Goal: Task Accomplishment & Management: Use online tool/utility

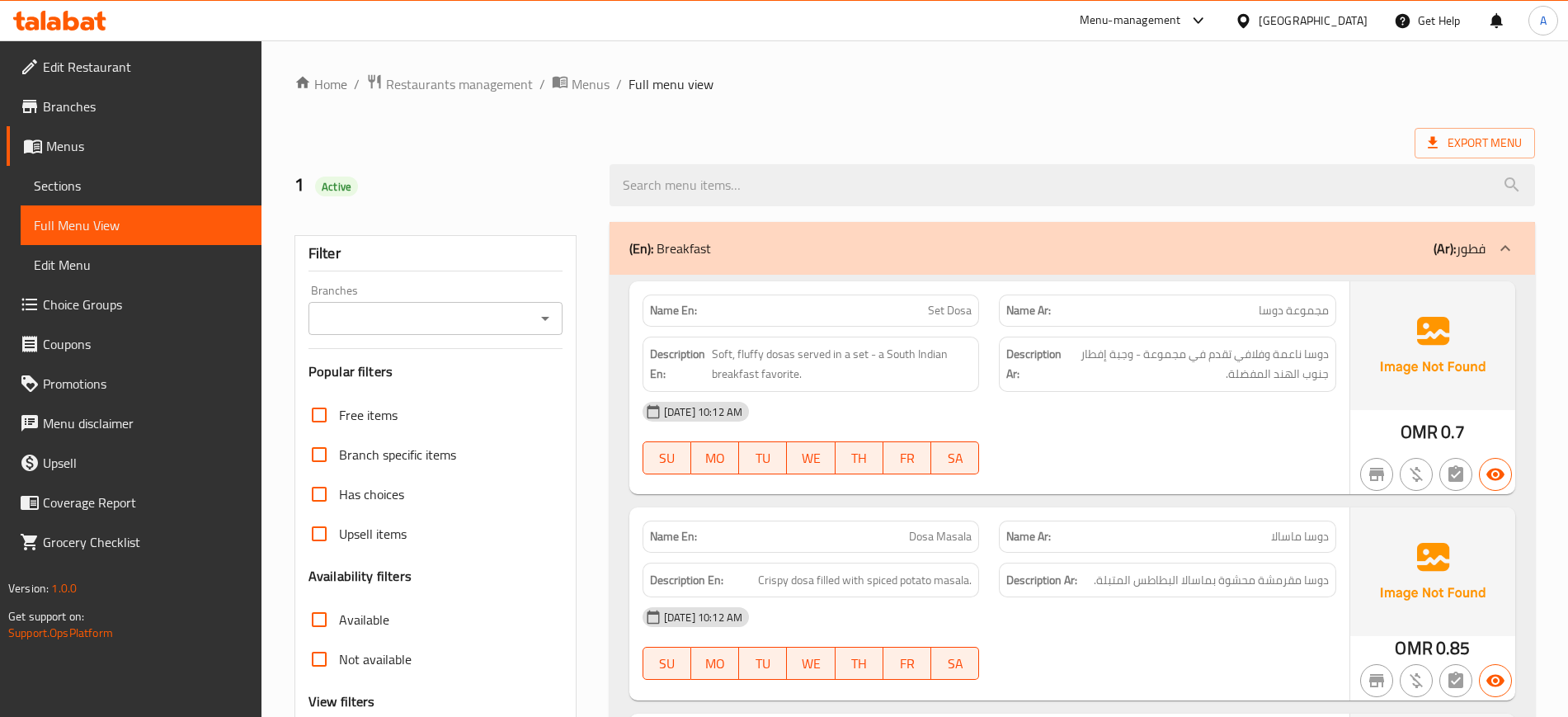
scroll to position [6259, 0]
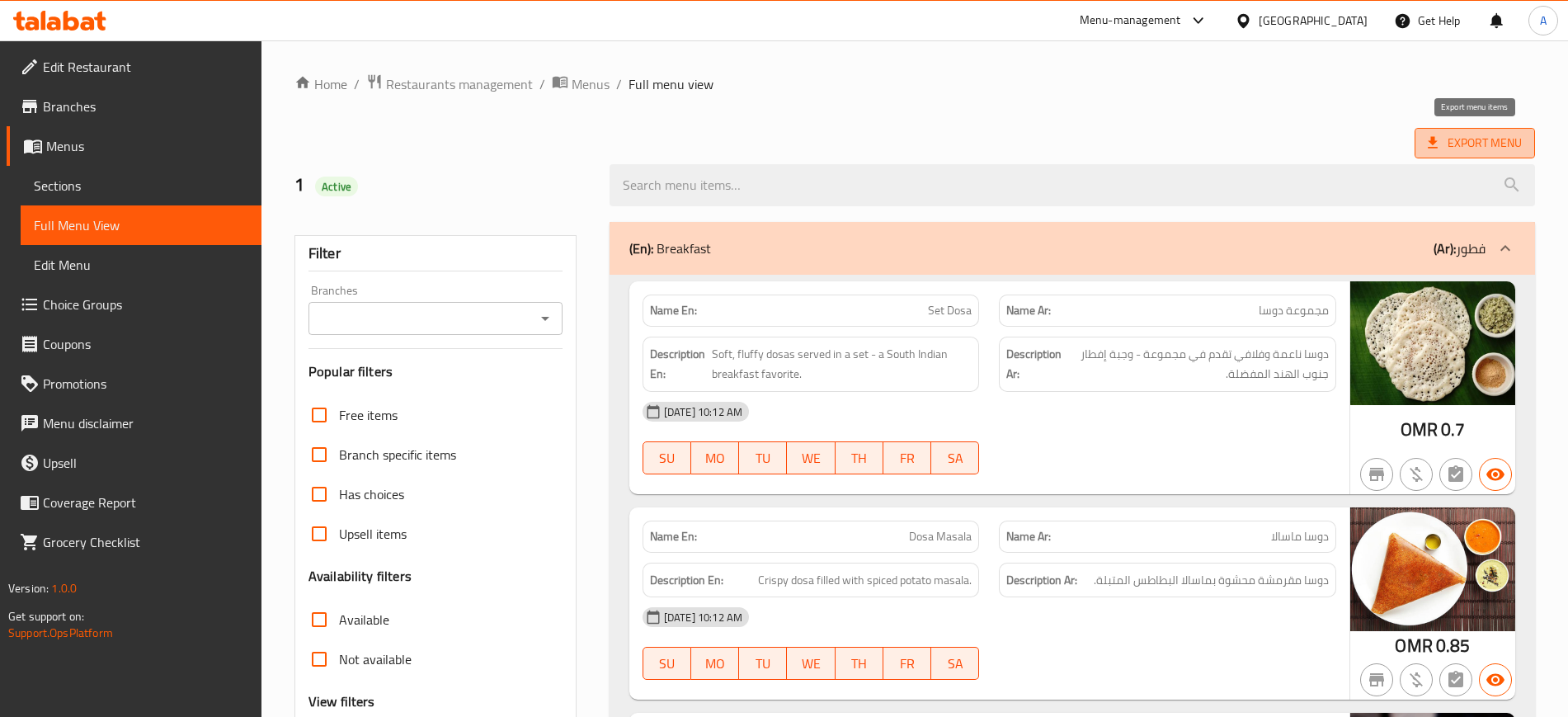
click at [1433, 157] on span "Export Menu" at bounding box center [1475, 143] width 120 height 30
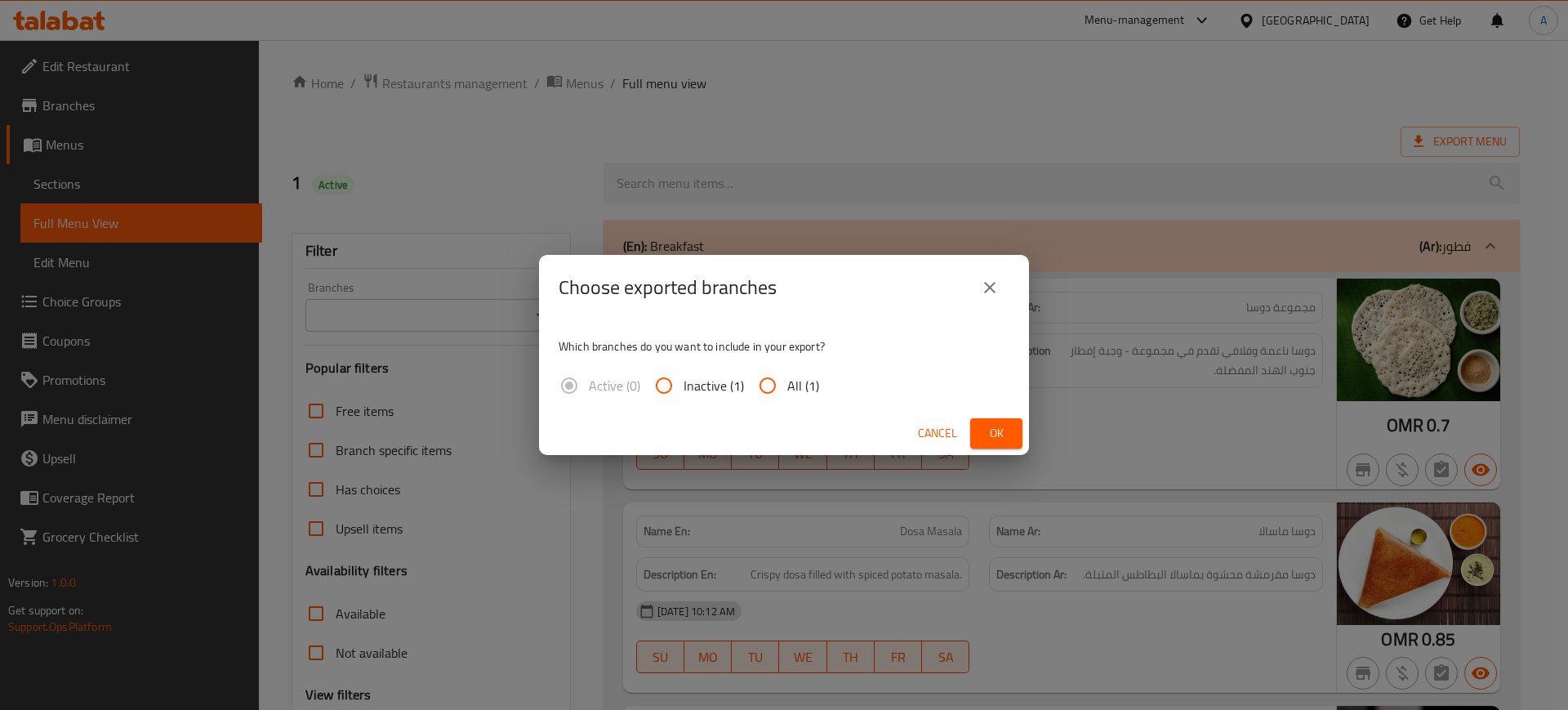
click at [774, 400] on input "All (1)" at bounding box center [768, 386] width 39 height 39
radio input "true"
click at [984, 433] on span "Ok" at bounding box center [996, 433] width 26 height 20
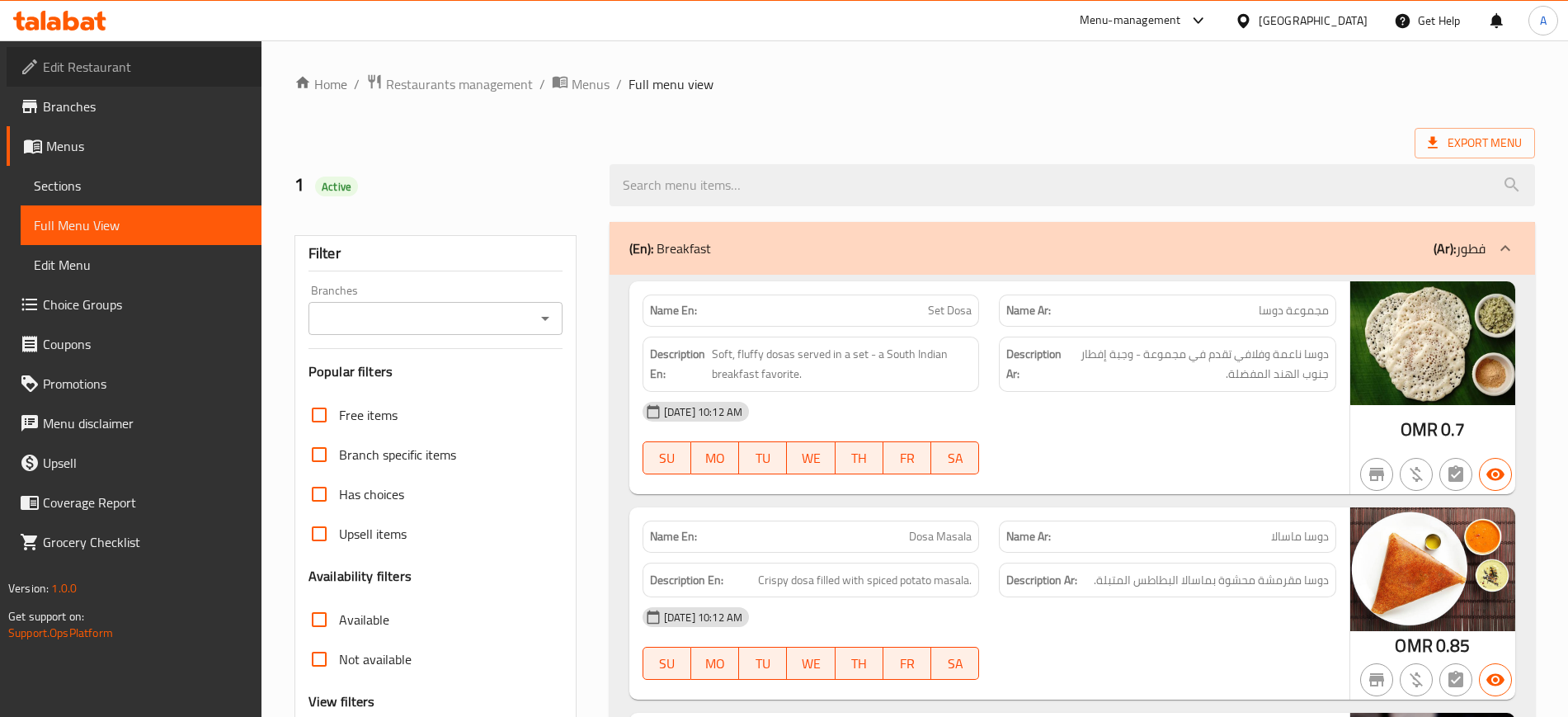
click at [135, 51] on link "Edit Restaurant" at bounding box center [134, 67] width 255 height 40
